Goal: Transaction & Acquisition: Purchase product/service

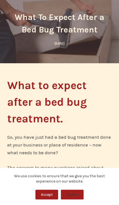
scroll to position [46, 0]
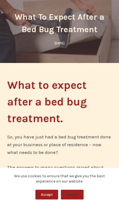
click at [46, 197] on button "Accept" at bounding box center [47, 195] width 23 height 10
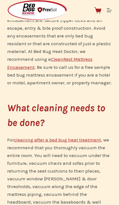
scroll to position [1251, 0]
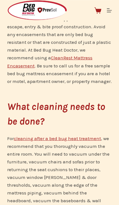
click at [119, 18] on div "Shopping cart $ 0.00 0 No products in the cart. Menu" at bounding box center [59, 10] width 119 height 21
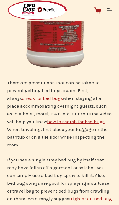
scroll to position [2388, 0]
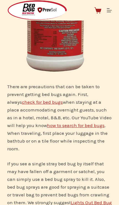
click at [91, 200] on link "Lights Out Bed Bug Spray" at bounding box center [59, 206] width 105 height 13
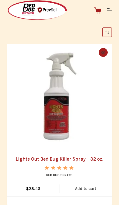
scroll to position [96, 0]
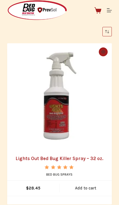
click at [66, 169] on span "Rated 5.00 out of 5" at bounding box center [60, 173] width 30 height 17
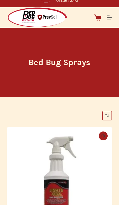
scroll to position [0, 0]
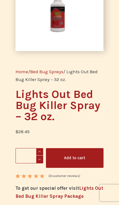
scroll to position [74, 0]
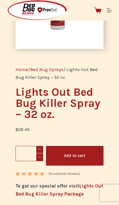
click at [70, 173] on link "( 3 customer reviews)" at bounding box center [65, 174] width 32 height 6
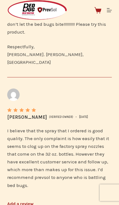
scroll to position [1591, 0]
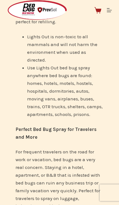
scroll to position [759, 0]
